Goal: Task Accomplishment & Management: Manage account settings

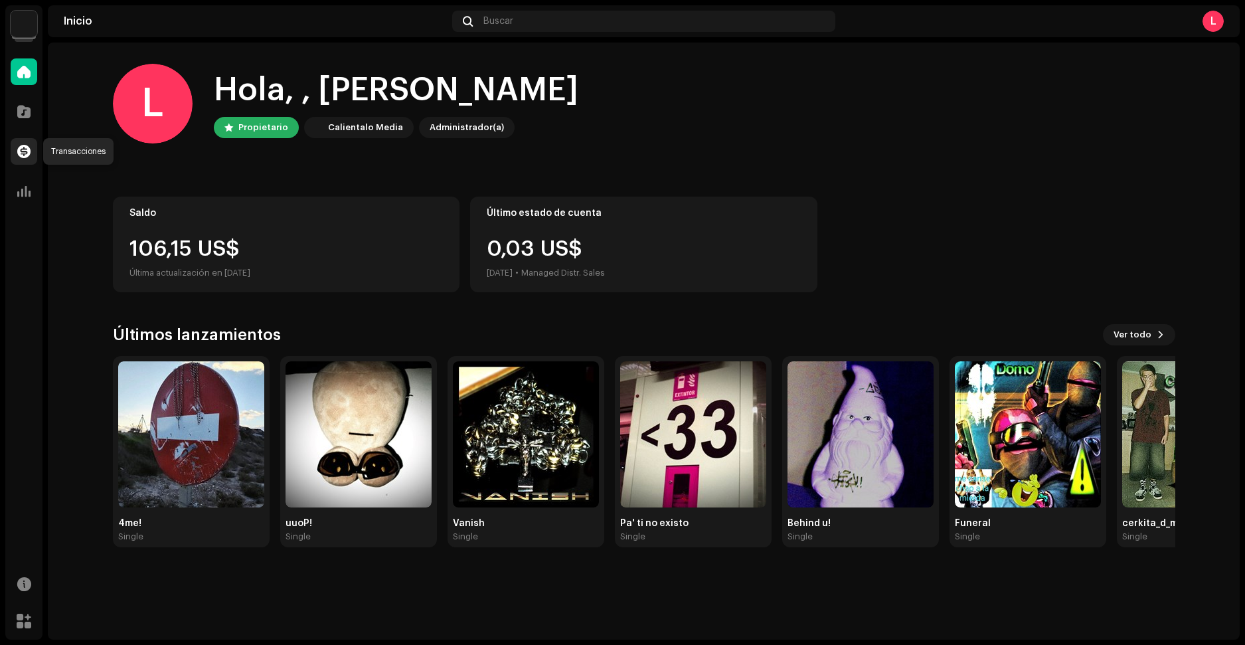
click at [34, 146] on div at bounding box center [24, 151] width 27 height 27
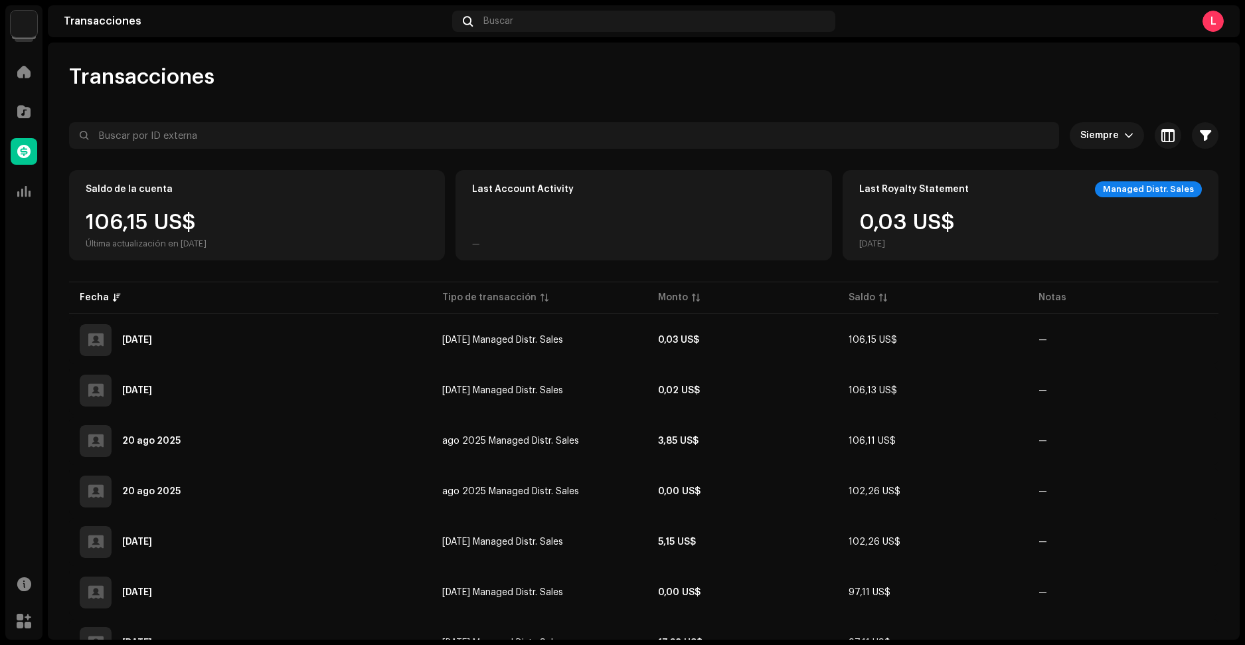
click at [23, 22] on img at bounding box center [24, 24] width 27 height 27
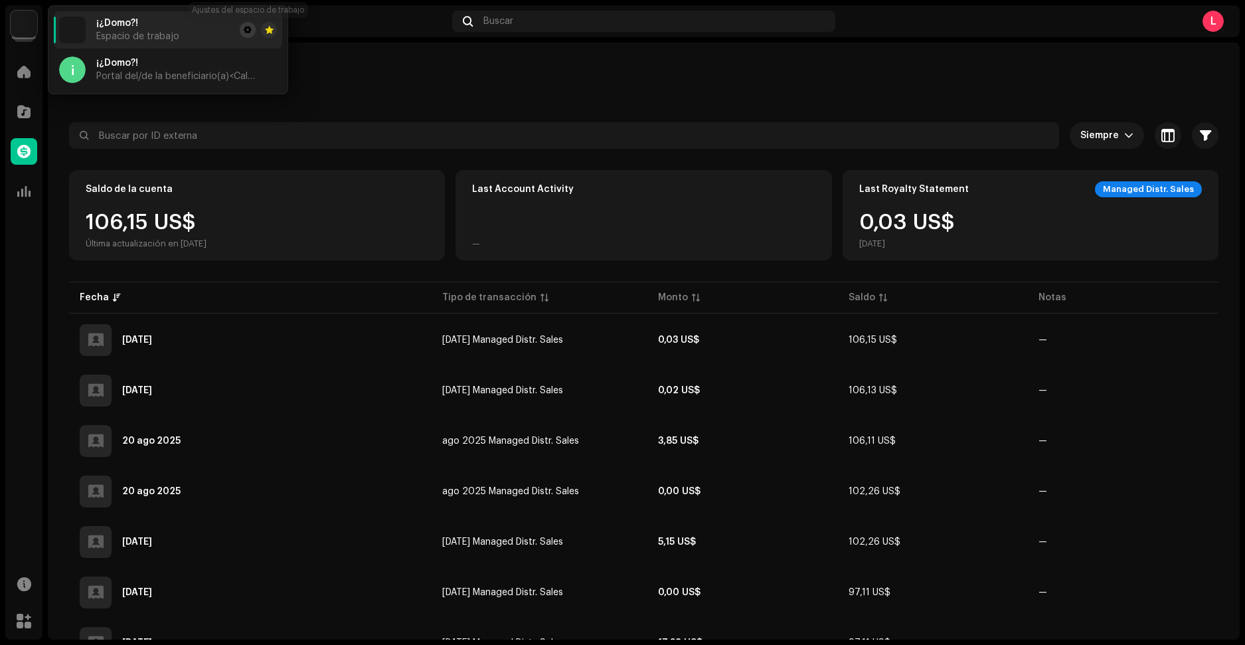
click at [255, 29] on button at bounding box center [248, 30] width 16 height 16
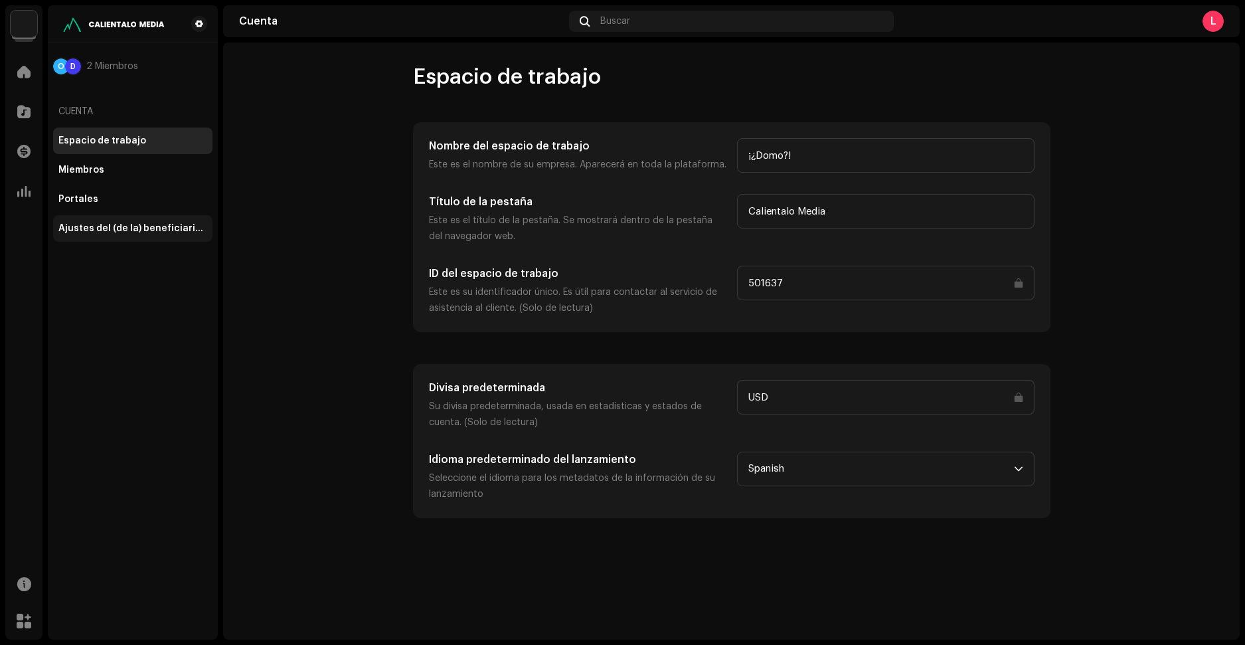
click at [139, 229] on div "Ajustes del (de la) beneficiario(a)" at bounding box center [132, 228] width 149 height 11
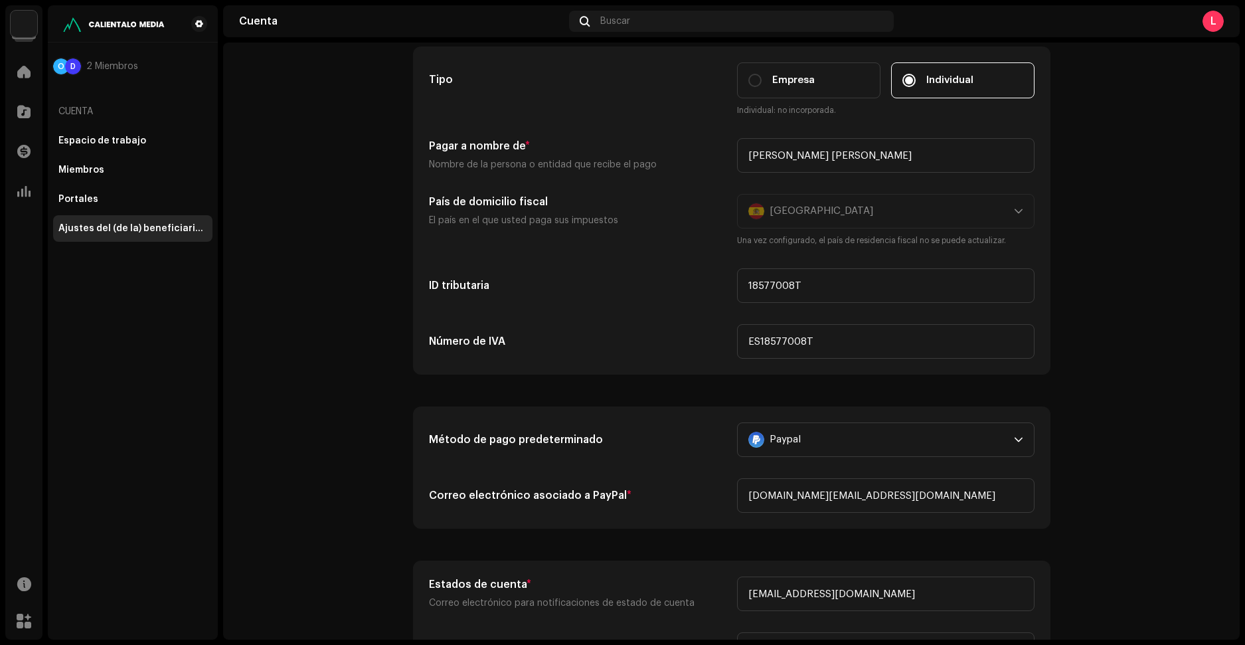
scroll to position [133, 0]
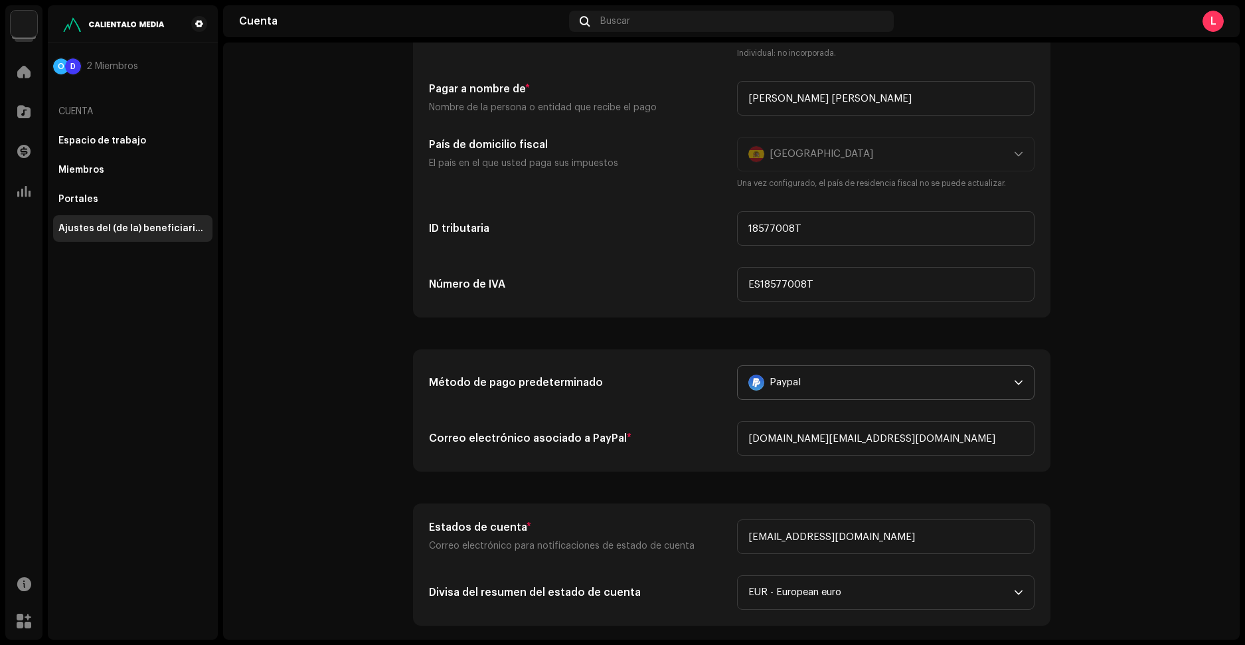
click at [846, 390] on div "Paypal" at bounding box center [878, 382] width 260 height 33
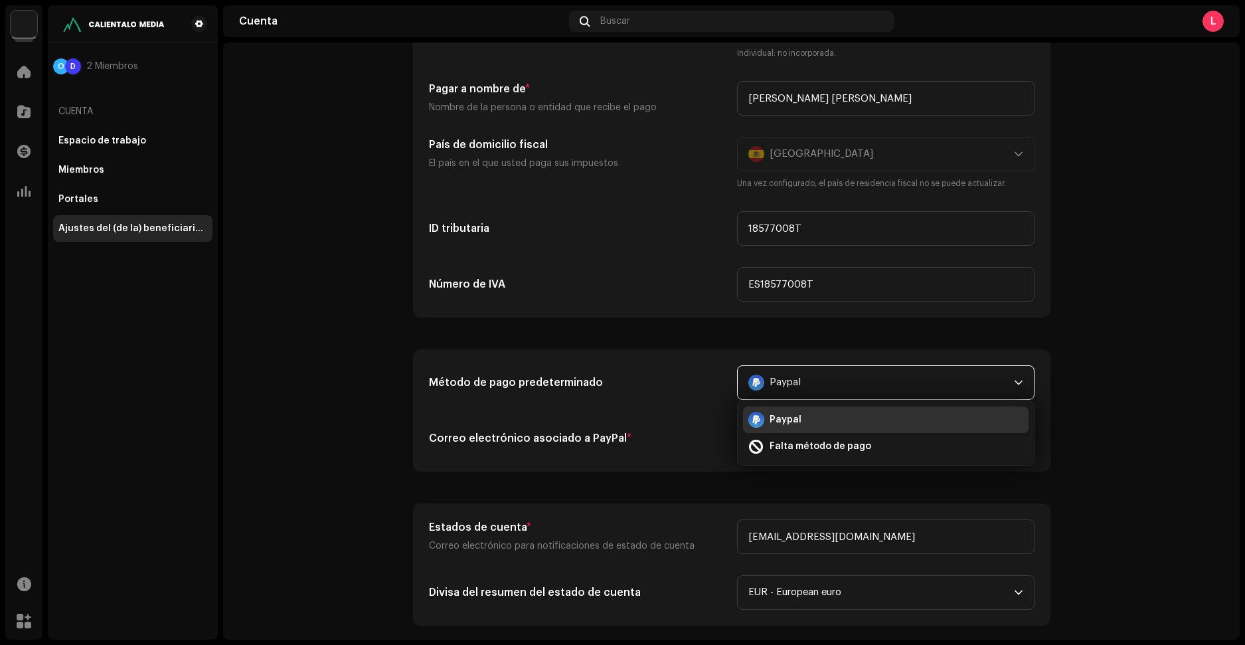
click at [846, 390] on div "Paypal" at bounding box center [878, 382] width 260 height 33
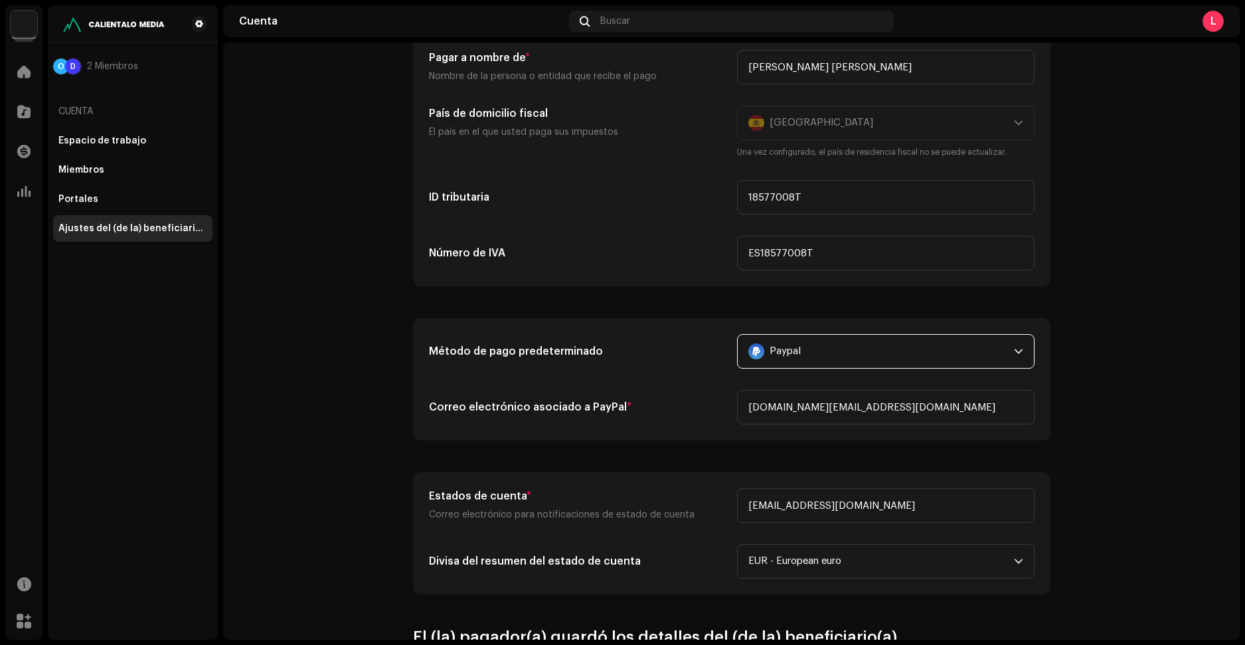
scroll to position [332, 0]
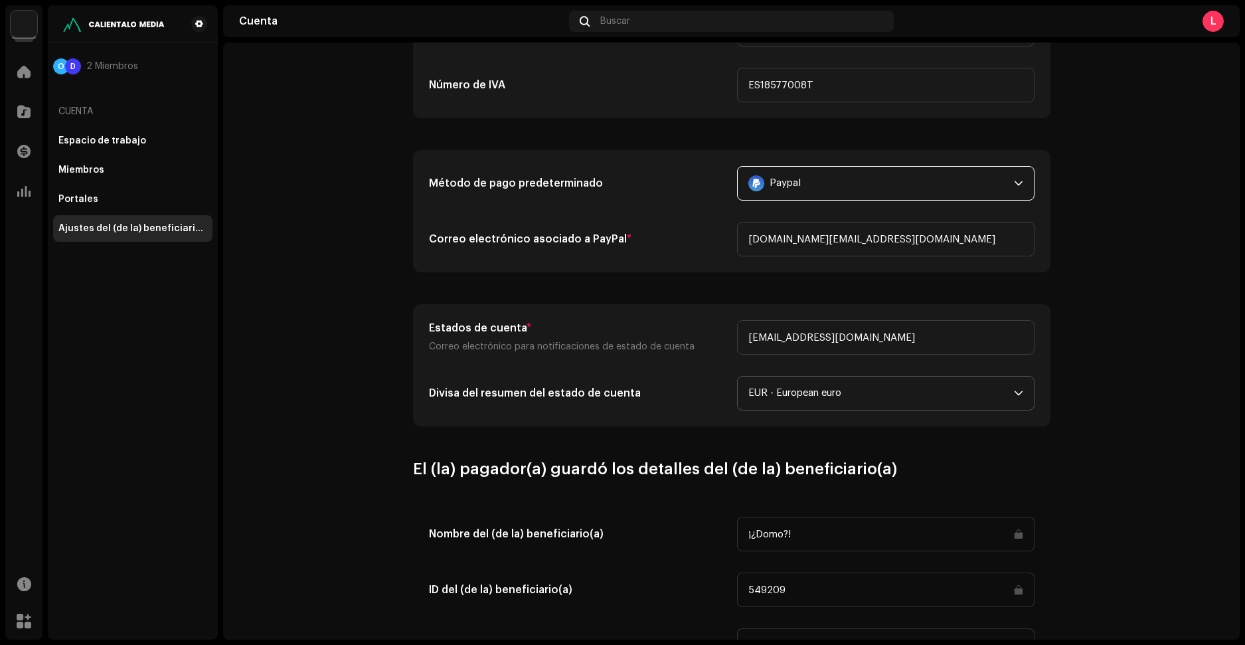
click at [794, 395] on span "EUR - European euro" at bounding box center [881, 392] width 266 height 33
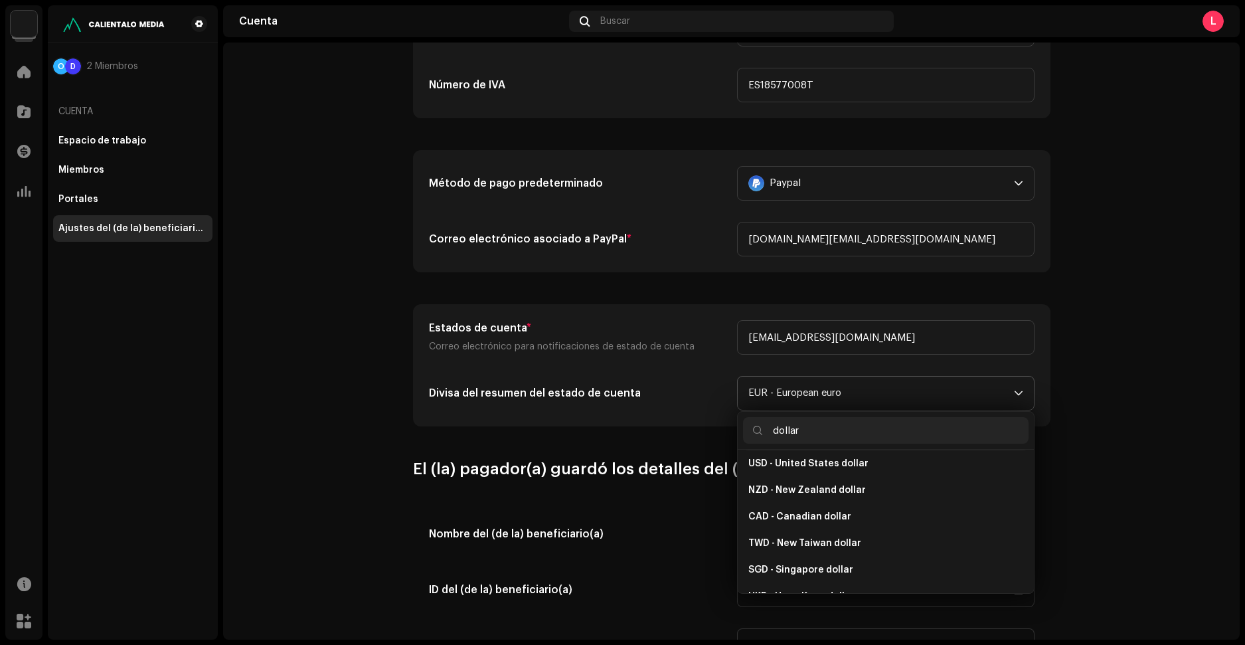
scroll to position [412, 0]
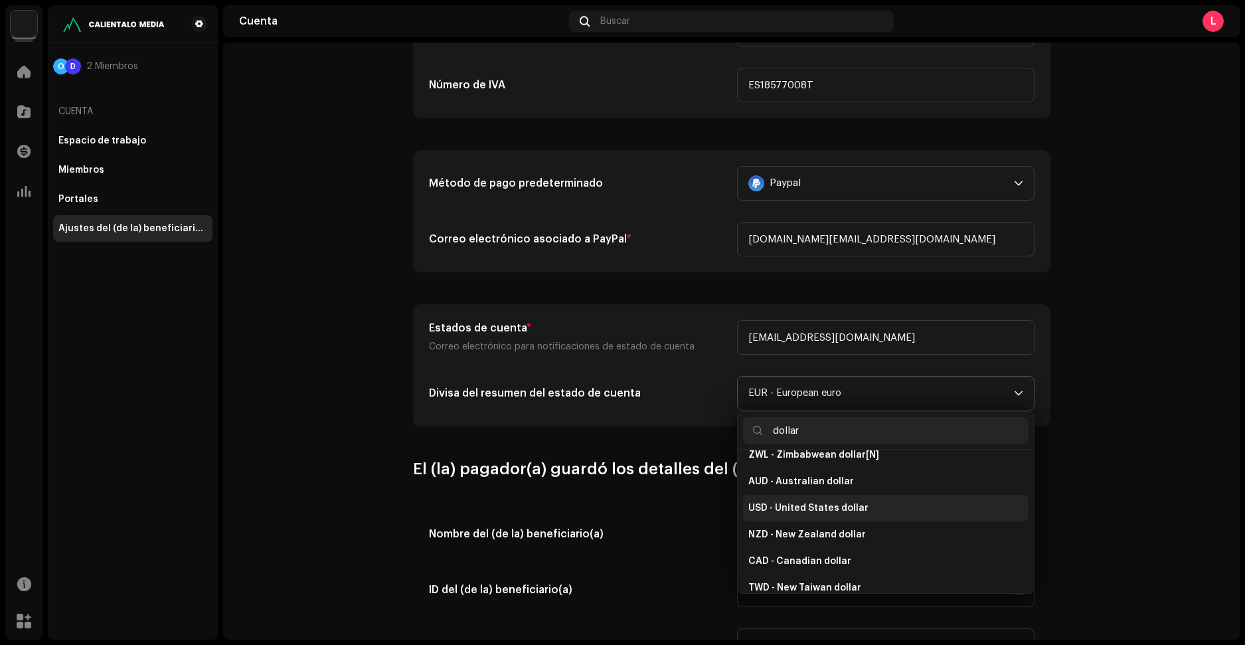
type input "dollar"
click at [803, 501] on span "USD - United States dollar" at bounding box center [808, 507] width 120 height 13
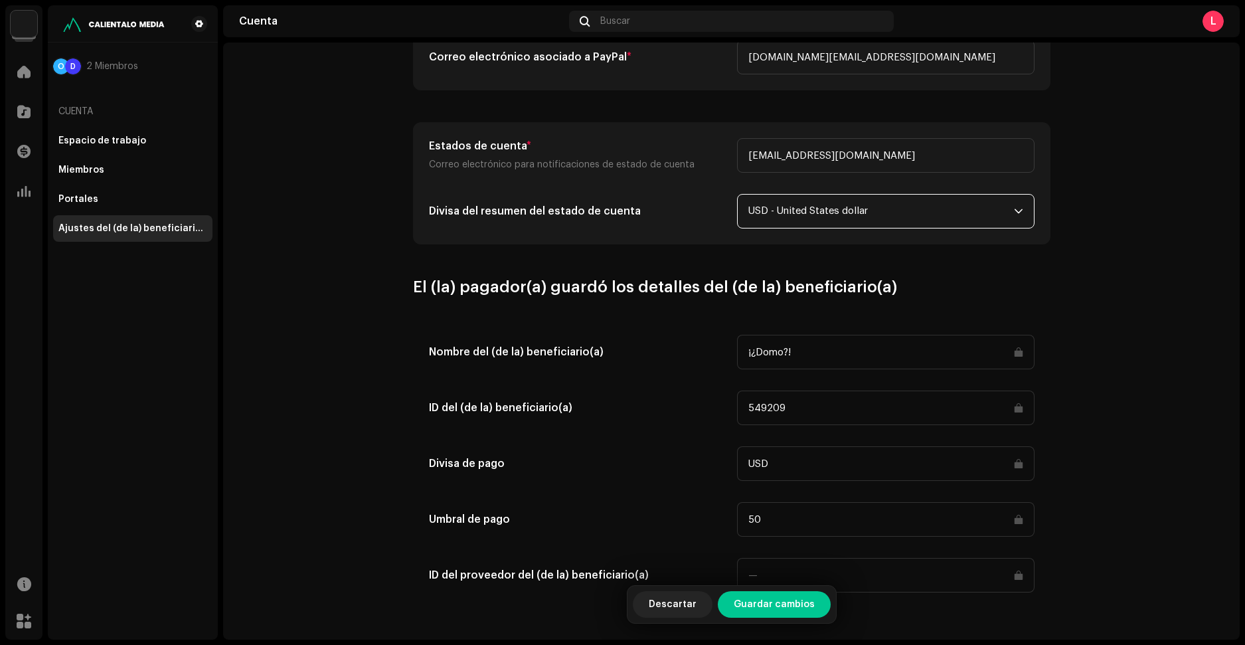
scroll to position [514, 0]
click at [661, 417] on div "ID del (de la) beneficiario(a)" at bounding box center [577, 407] width 297 height 35
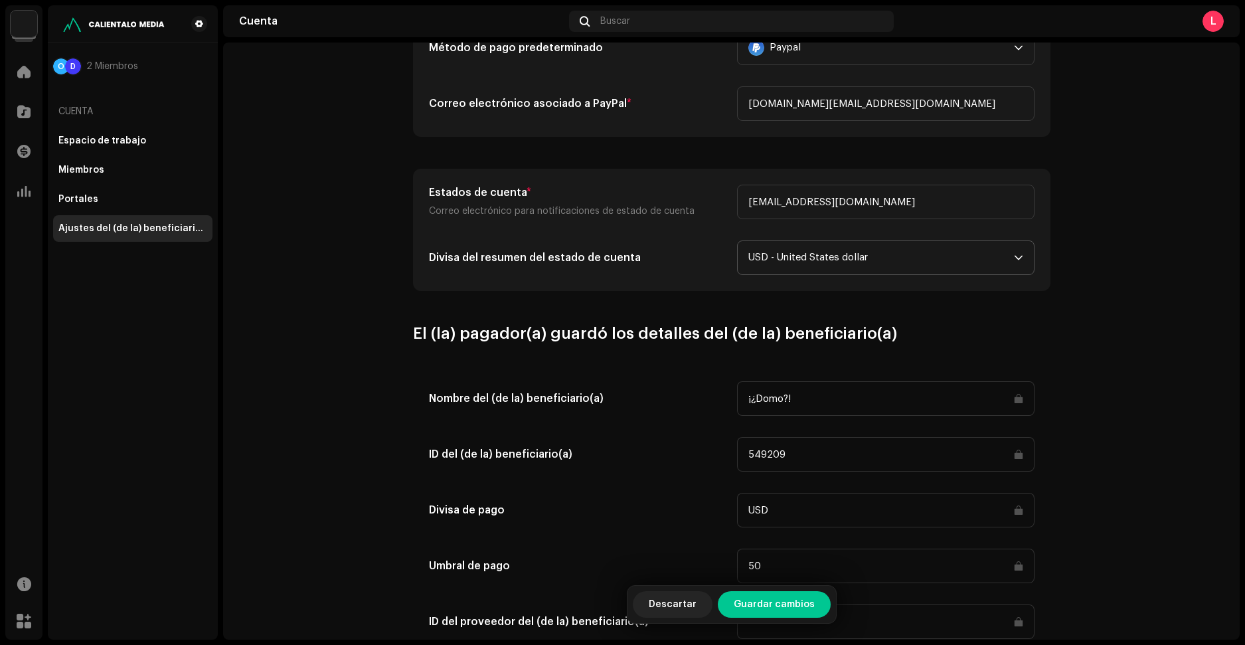
scroll to position [249, 0]
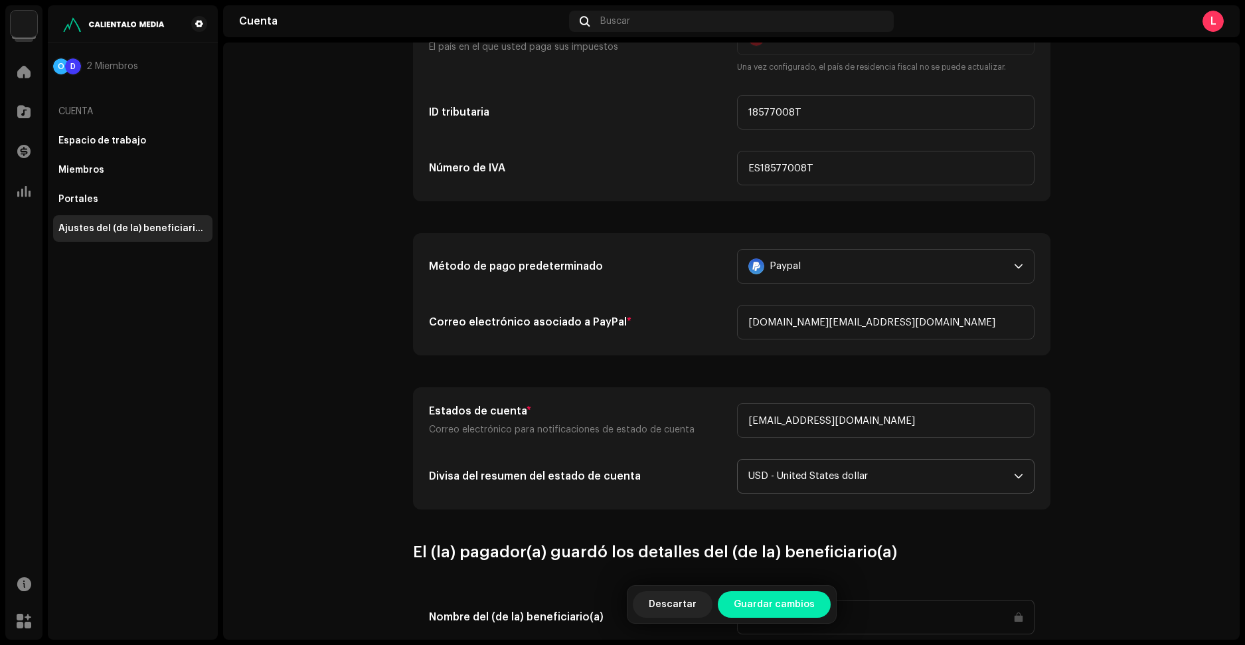
click at [765, 599] on span "Guardar cambios" at bounding box center [774, 604] width 81 height 27
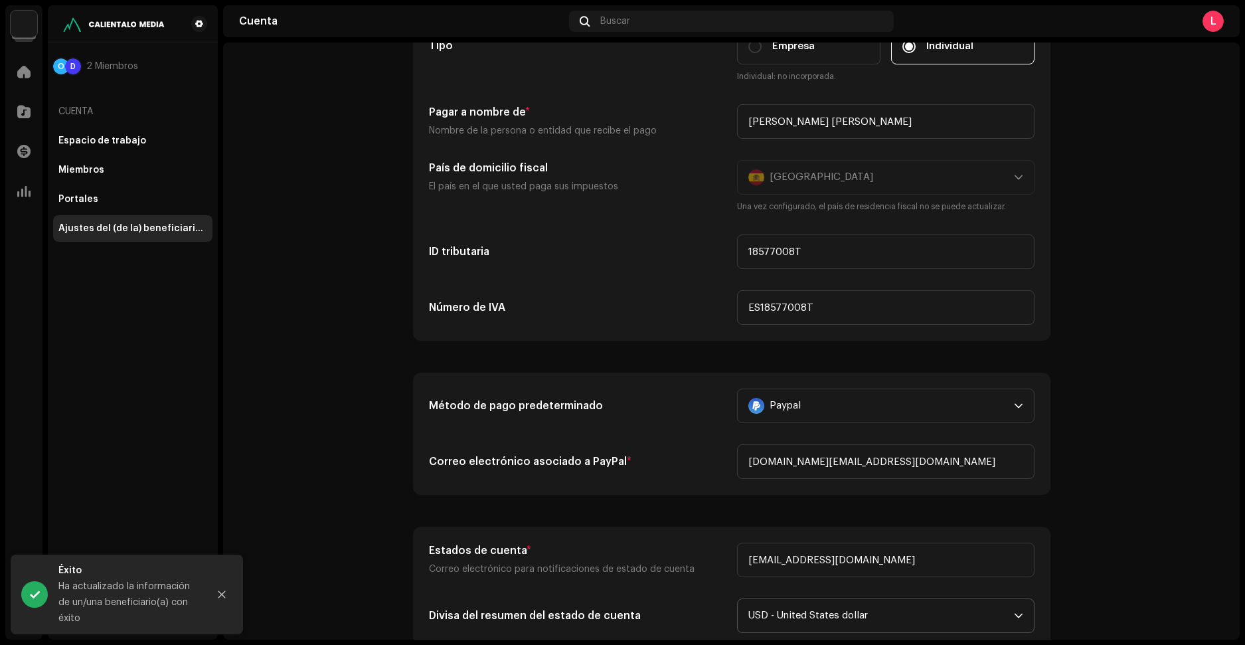
scroll to position [50, 0]
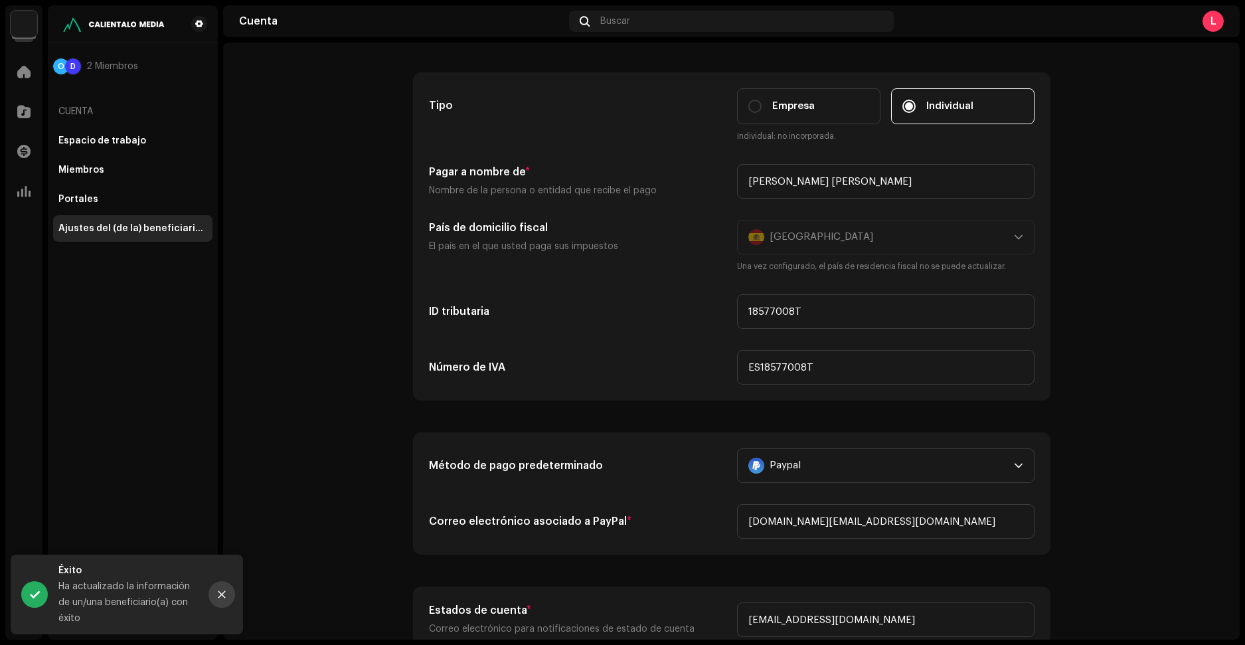
click at [226, 586] on button "Close" at bounding box center [221, 594] width 27 height 27
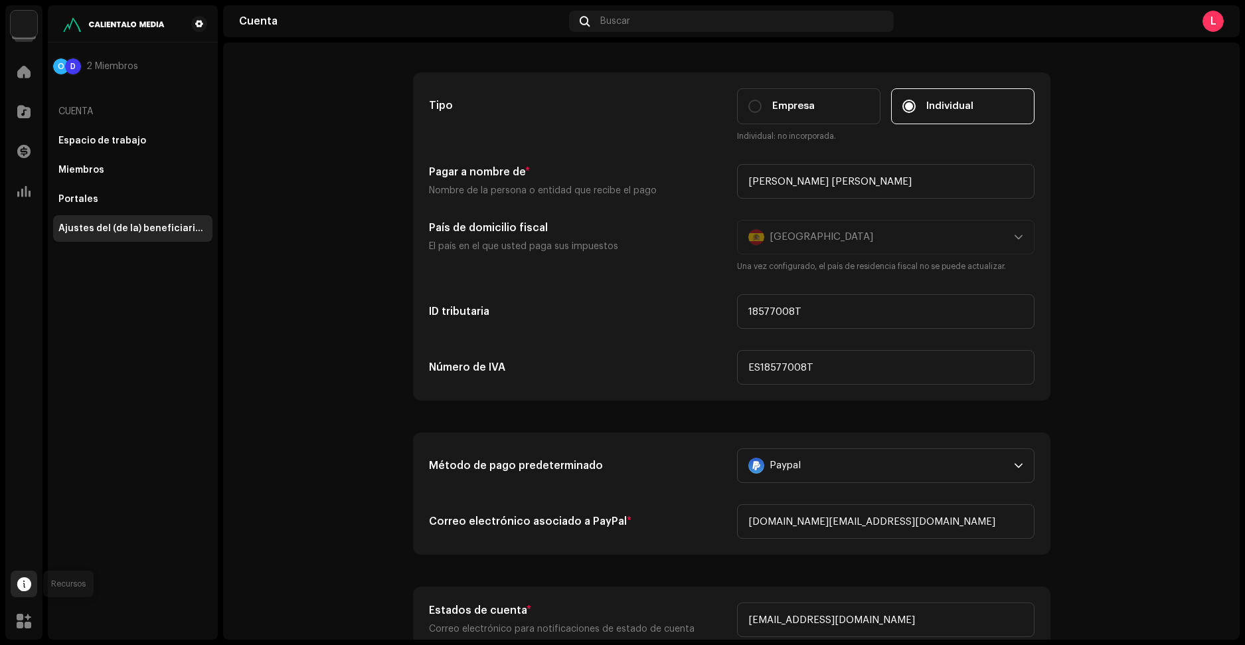
click at [23, 584] on span at bounding box center [24, 583] width 14 height 11
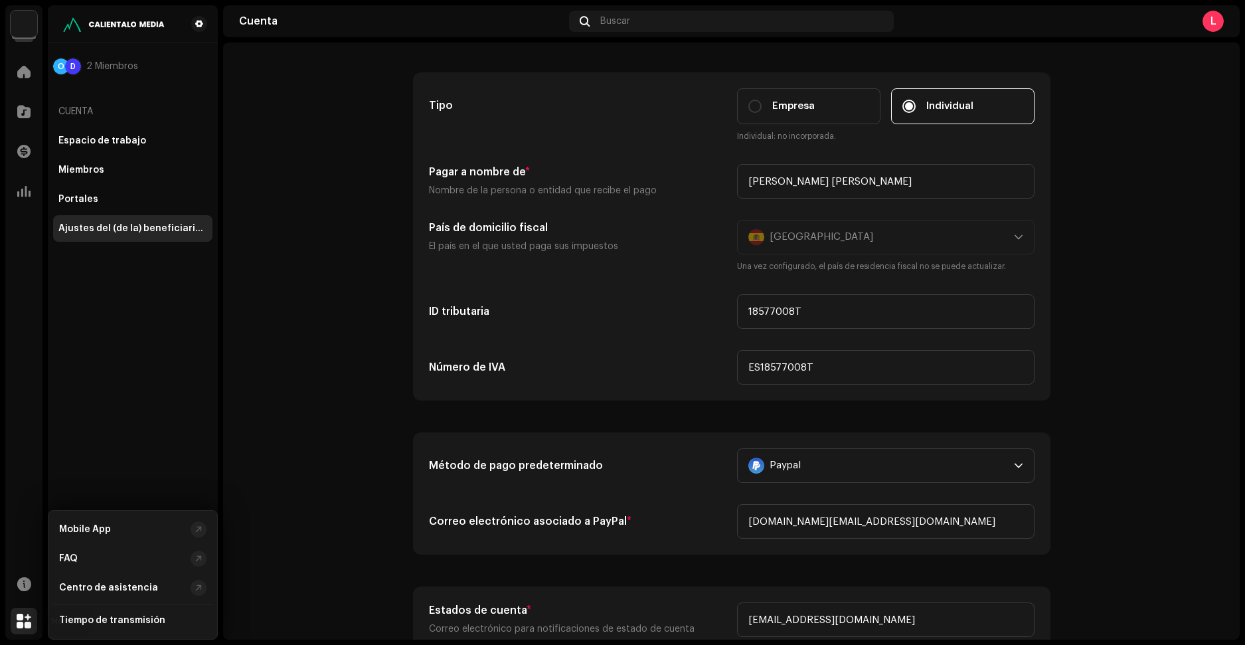
click at [27, 621] on span at bounding box center [24, 620] width 15 height 11
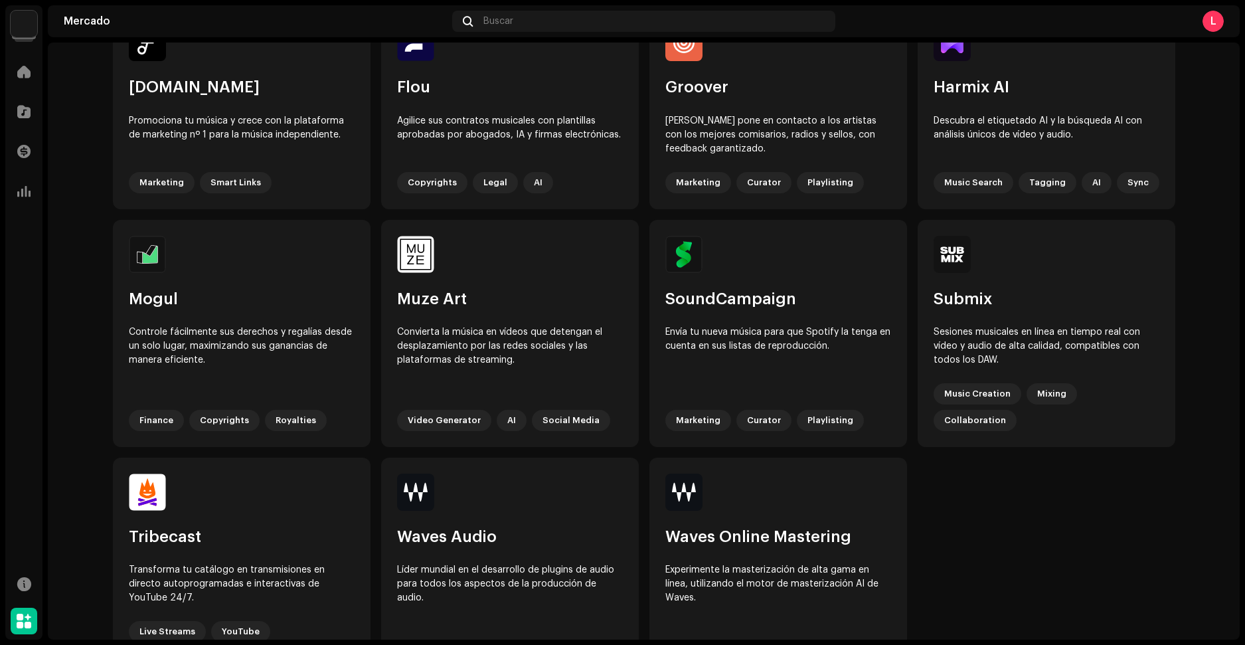
scroll to position [566, 0]
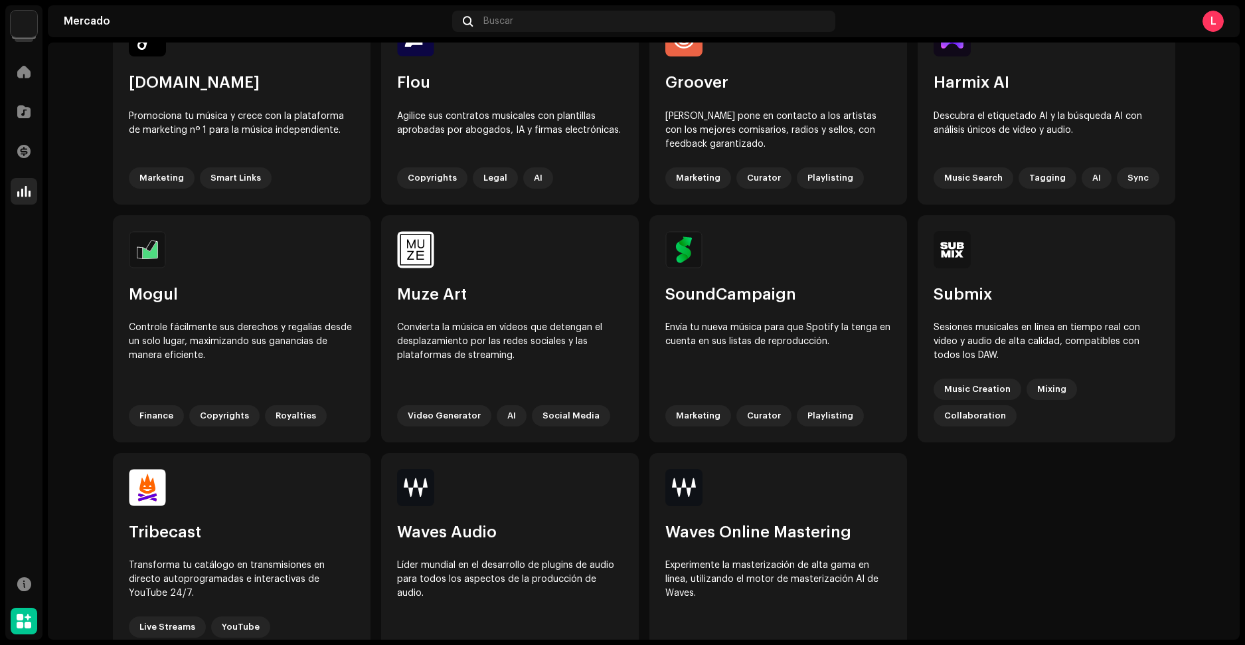
click at [22, 197] on span at bounding box center [23, 191] width 13 height 11
click at [36, 149] on div at bounding box center [24, 151] width 27 height 27
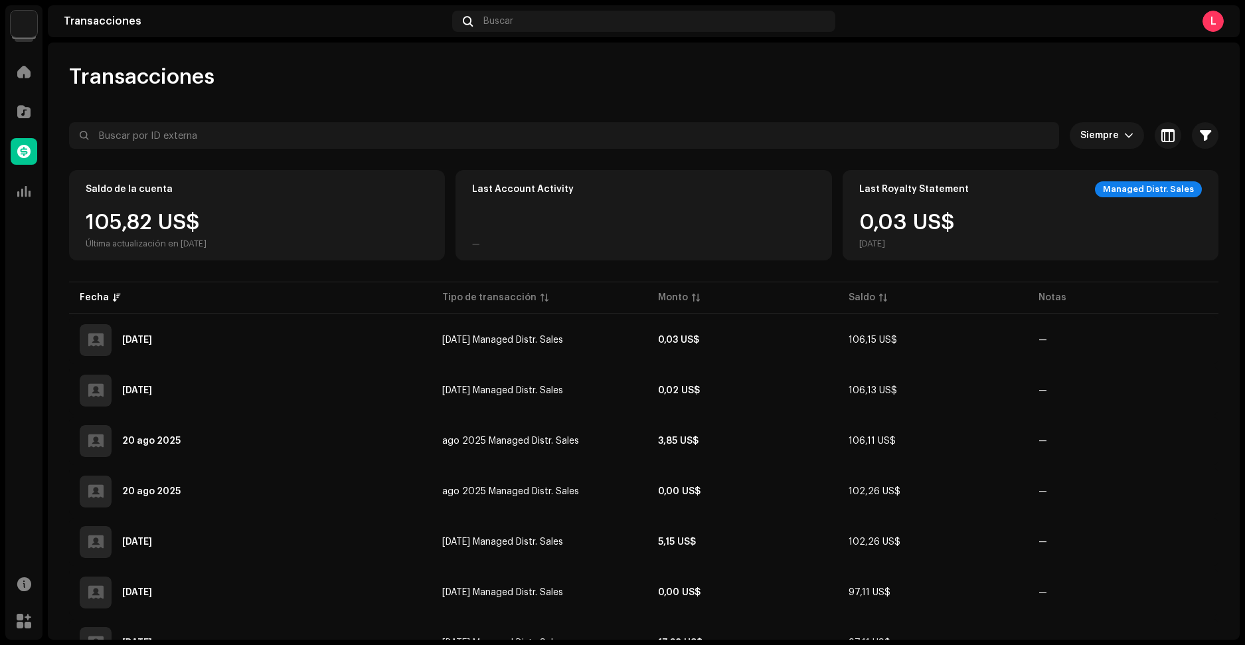
click at [33, 149] on div at bounding box center [24, 151] width 27 height 27
click at [29, 21] on img at bounding box center [24, 24] width 27 height 27
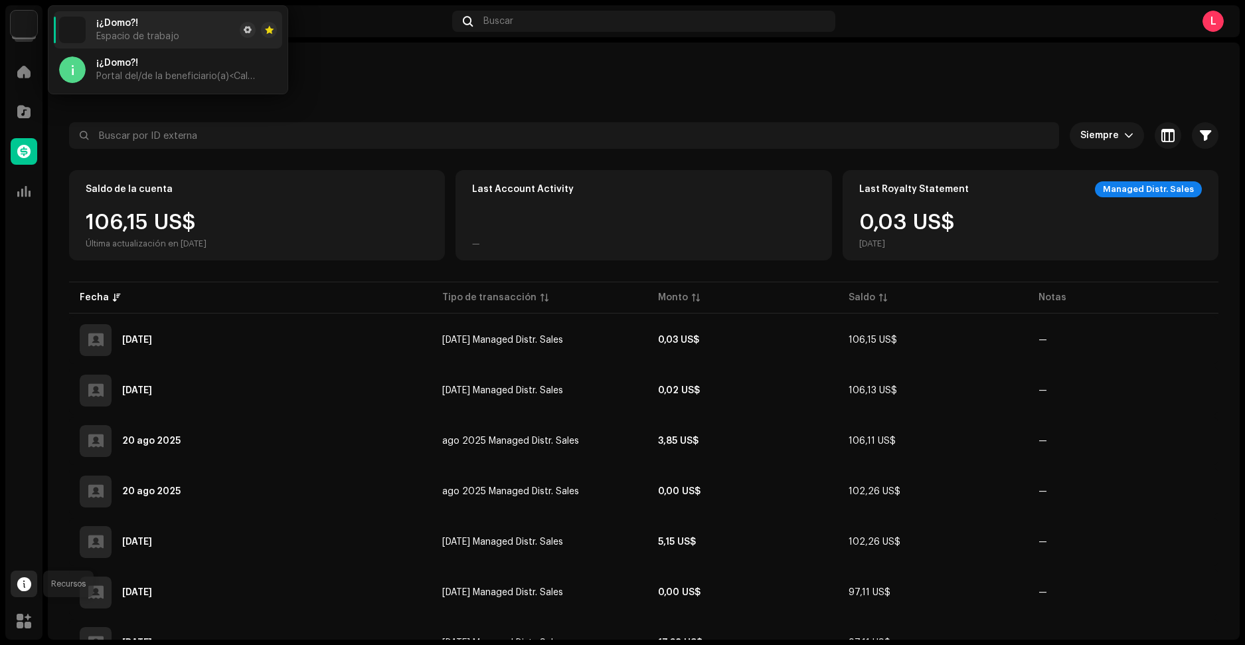
click at [20, 578] on span at bounding box center [24, 583] width 14 height 11
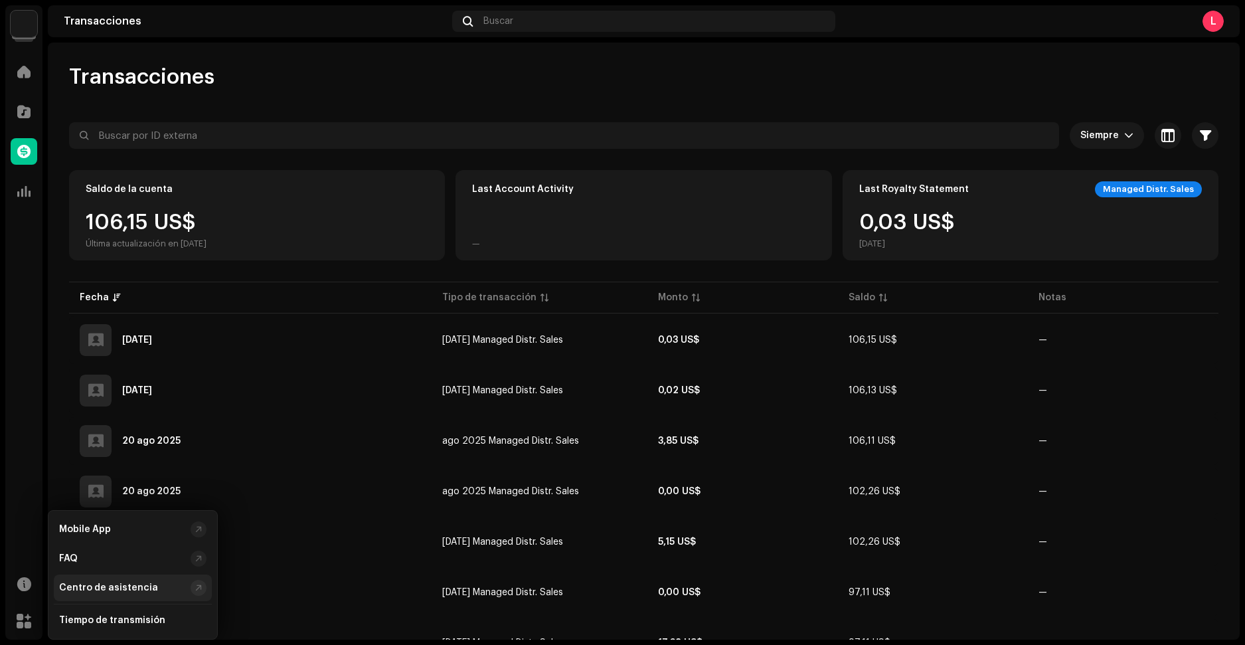
click at [85, 582] on div "Centro de asistencia" at bounding box center [108, 587] width 99 height 11
click at [92, 580] on div "Centro de asistencia" at bounding box center [133, 587] width 158 height 27
click at [146, 559] on div "FAQ" at bounding box center [122, 558] width 126 height 11
